Goal: Contribute content: Add original content to the website for others to see

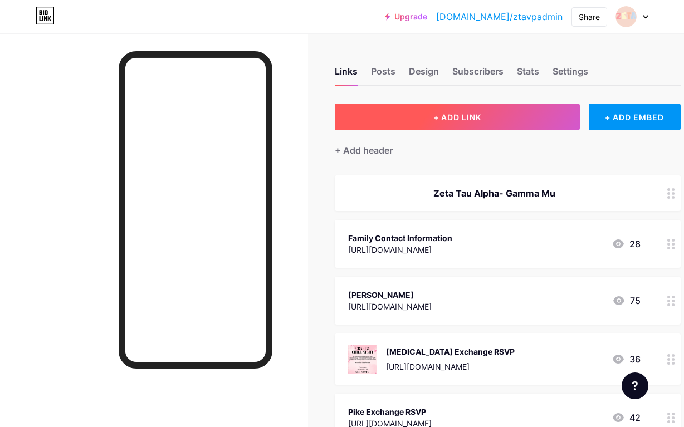
click at [443, 125] on button "+ ADD LINK" at bounding box center [457, 117] width 245 height 27
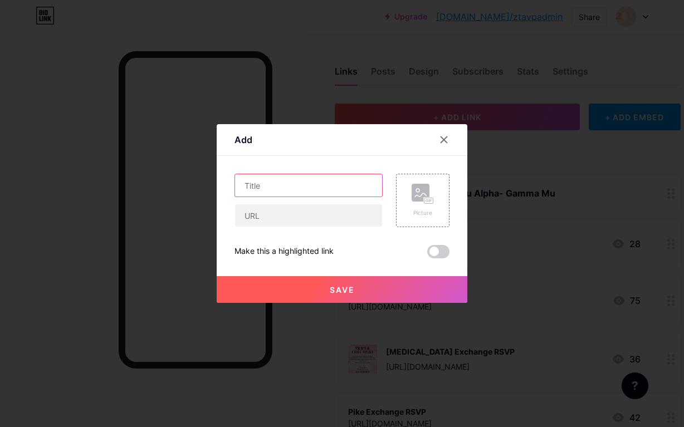
click at [350, 183] on input "text" at bounding box center [308, 185] width 147 height 22
type input "Study Buddy"
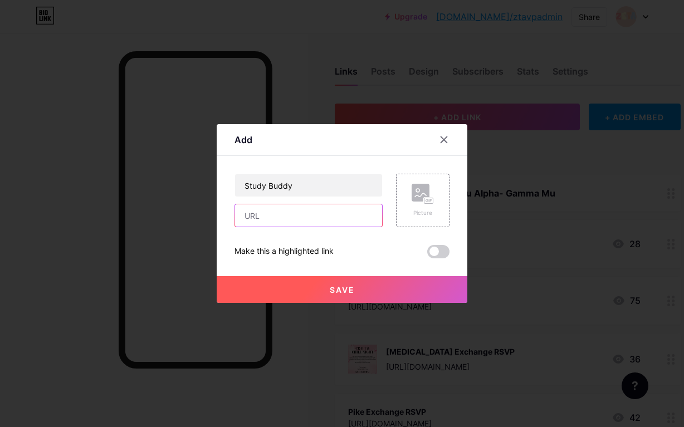
click at [353, 215] on input "text" at bounding box center [308, 215] width 147 height 22
paste input "[URL][DOMAIN_NAME]"
type input "[URL][DOMAIN_NAME]"
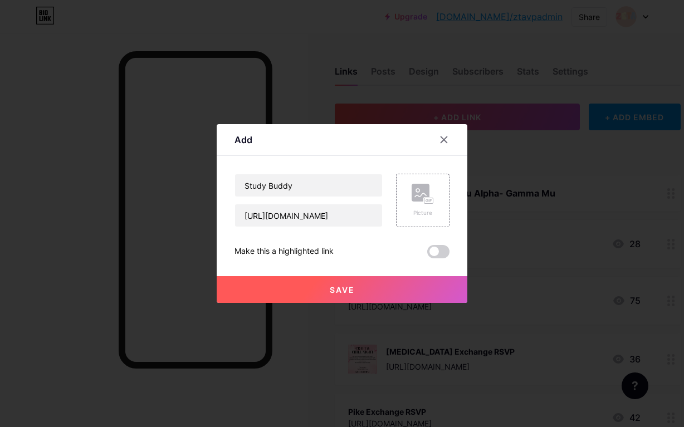
click at [379, 298] on button "Save" at bounding box center [342, 289] width 251 height 27
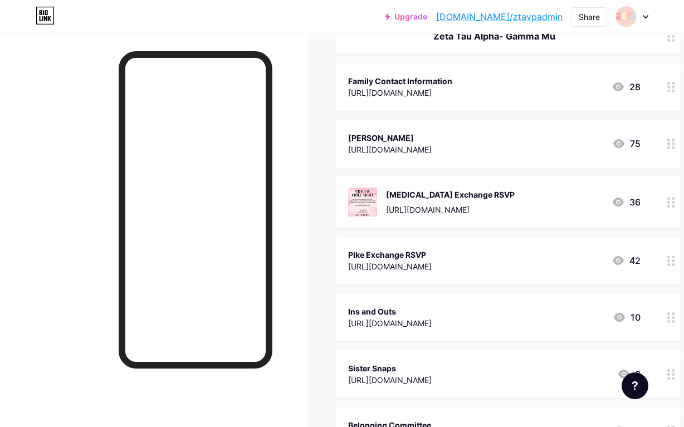
scroll to position [143, 0]
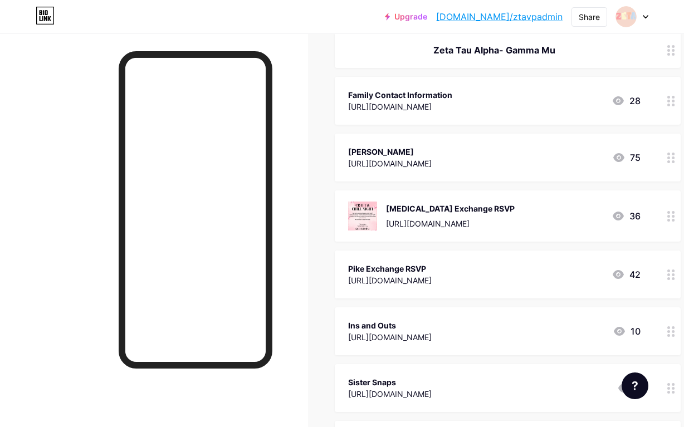
click at [667, 98] on icon at bounding box center [671, 101] width 8 height 11
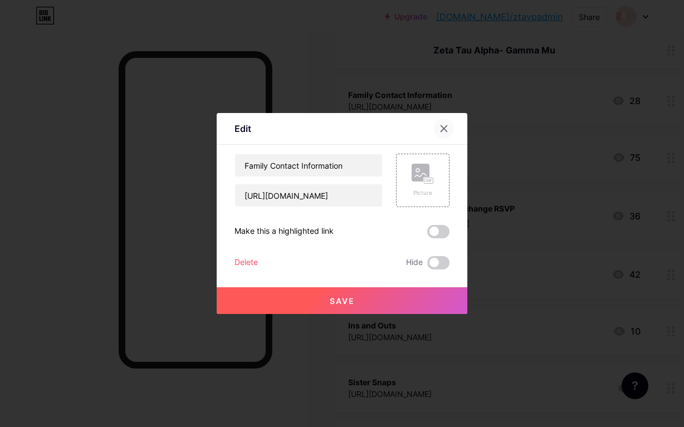
click at [448, 132] on div at bounding box center [444, 129] width 20 height 20
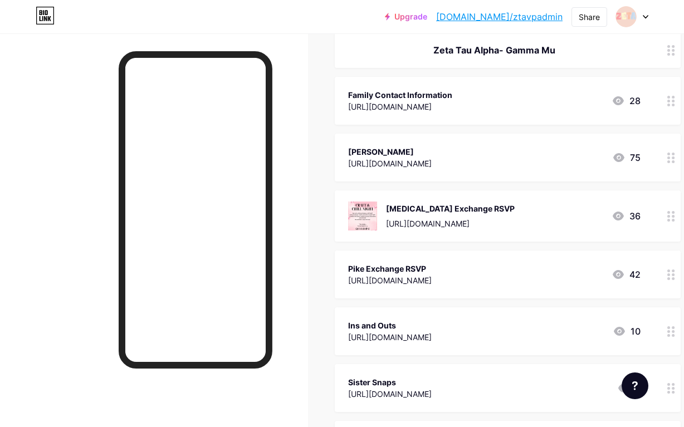
click at [449, 93] on div "Family Contact Information" at bounding box center [400, 95] width 104 height 12
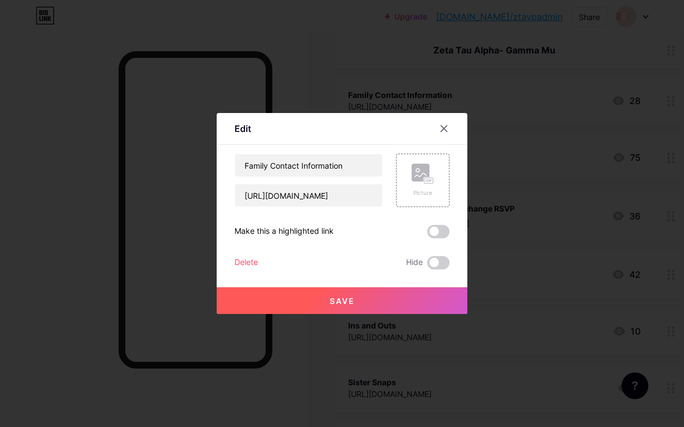
click at [259, 261] on div "Delete Hide" at bounding box center [341, 262] width 215 height 13
click at [241, 263] on div "Delete" at bounding box center [245, 262] width 23 height 13
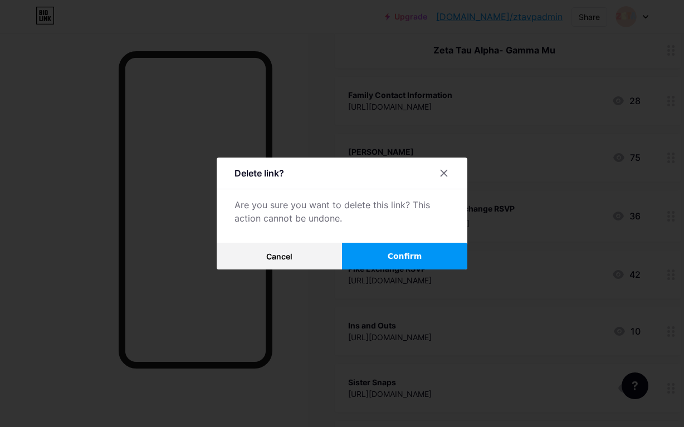
click at [391, 253] on span "Confirm" at bounding box center [405, 257] width 35 height 12
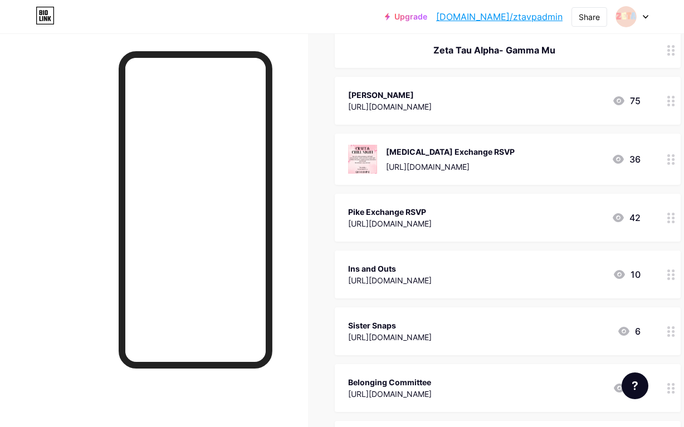
click at [414, 116] on div "[PERSON_NAME] [URL][DOMAIN_NAME] 75" at bounding box center [508, 101] width 346 height 48
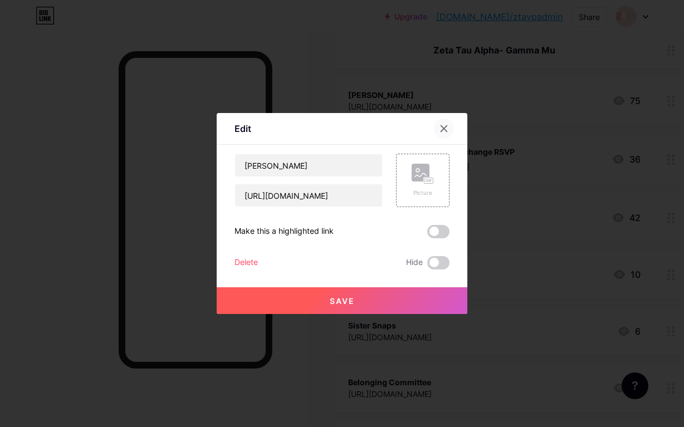
click at [446, 124] on icon at bounding box center [443, 128] width 9 height 9
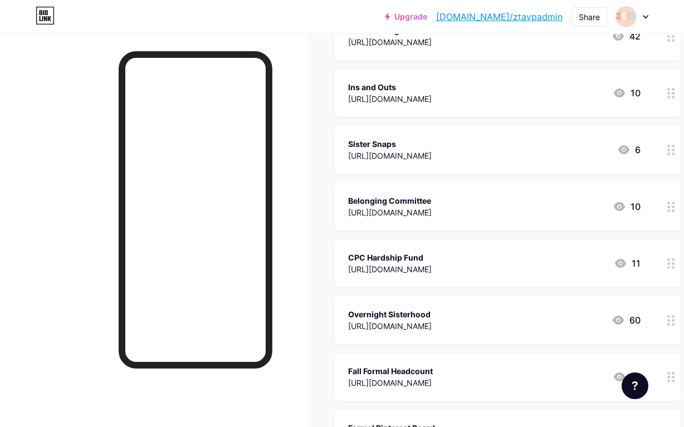
scroll to position [320, 0]
